Goal: Information Seeking & Learning: Learn about a topic

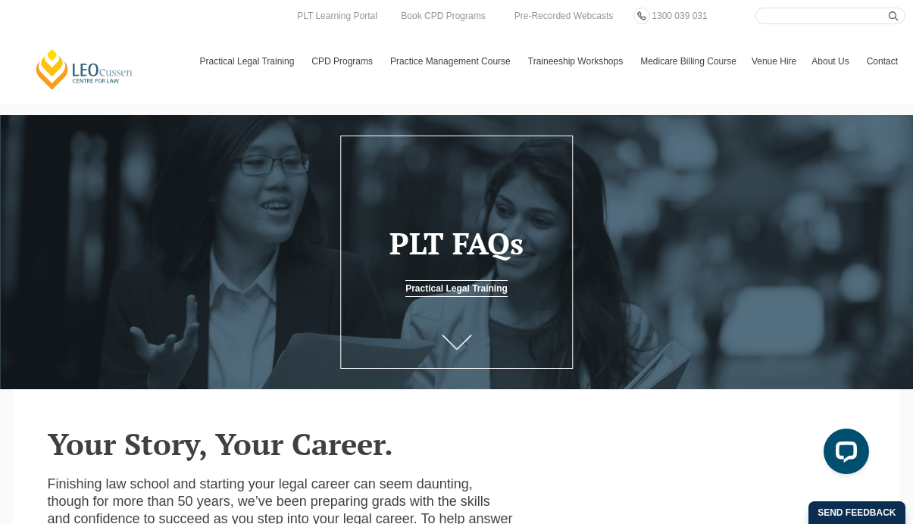
click at [85, 76] on link "[PERSON_NAME] Centre for Law" at bounding box center [84, 69] width 101 height 43
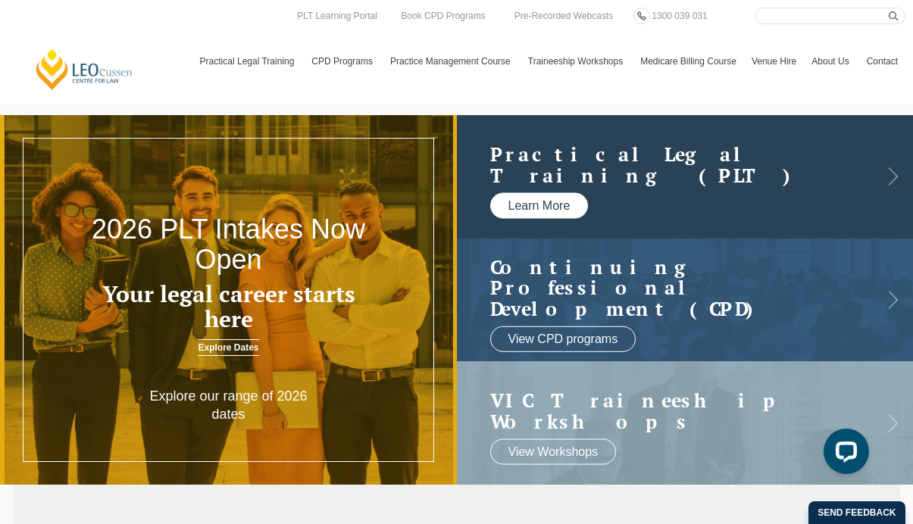
click at [544, 202] on link "Learn More" at bounding box center [539, 206] width 98 height 26
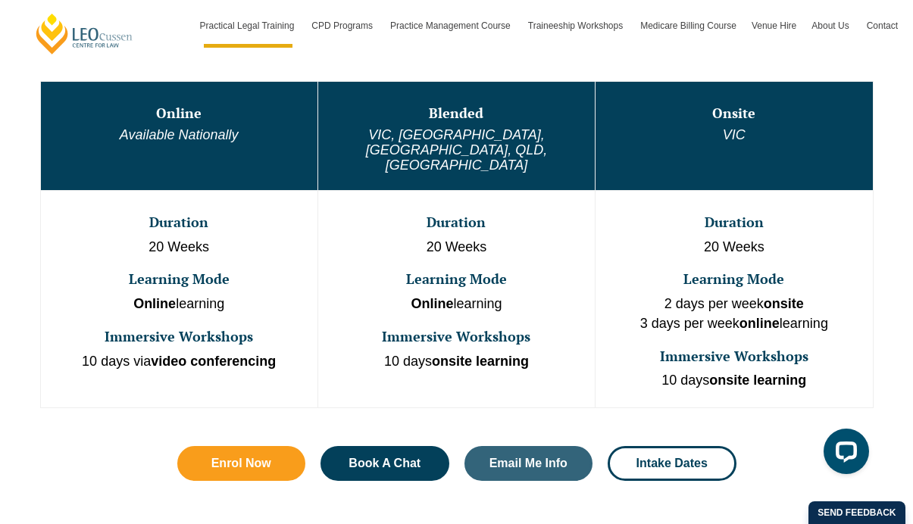
scroll to position [853, 0]
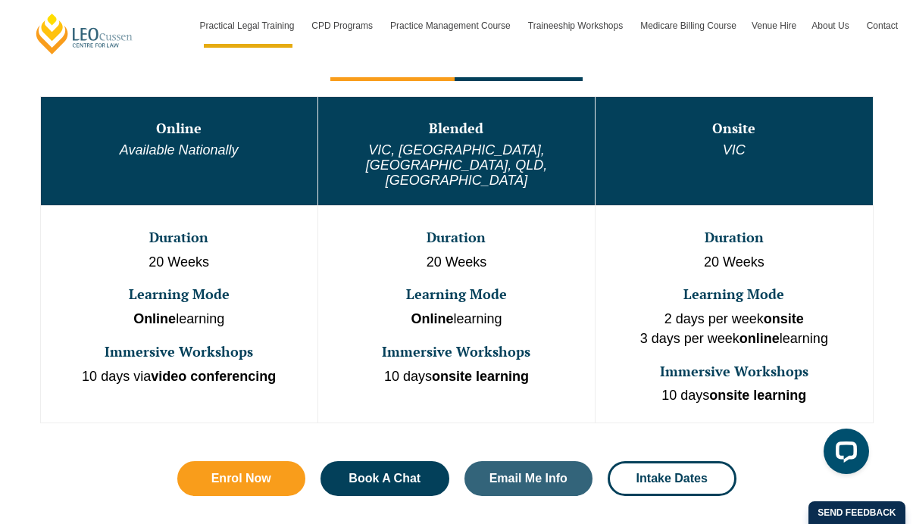
click at [496, 155] on em "VIC, [GEOGRAPHIC_DATA], [GEOGRAPHIC_DATA], QLD, [GEOGRAPHIC_DATA]" at bounding box center [456, 164] width 181 height 45
click at [541, 310] on p "Online learning" at bounding box center [457, 320] width 274 height 20
click at [650, 473] on span "Intake Dates" at bounding box center [671, 479] width 71 height 12
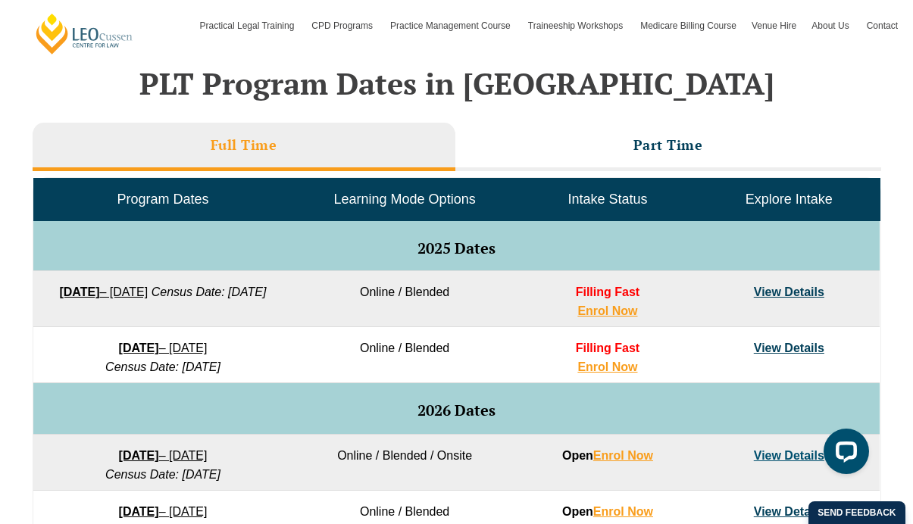
click at [611, 289] on span "Filling Fast" at bounding box center [608, 292] width 64 height 13
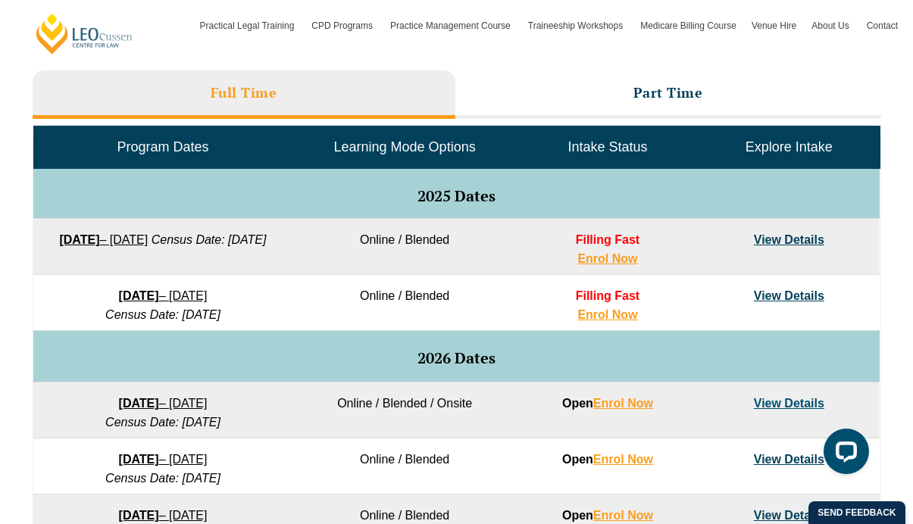
scroll to position [679, 0]
